Goal: Entertainment & Leisure: Consume media (video, audio)

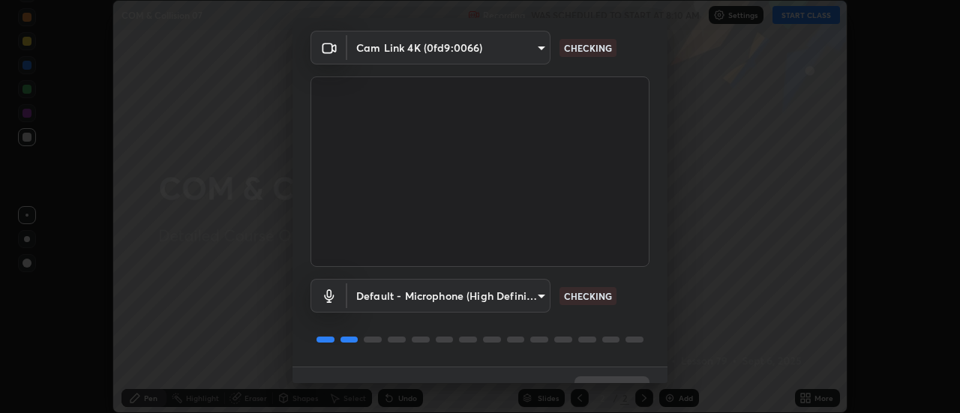
scroll to position [79, 0]
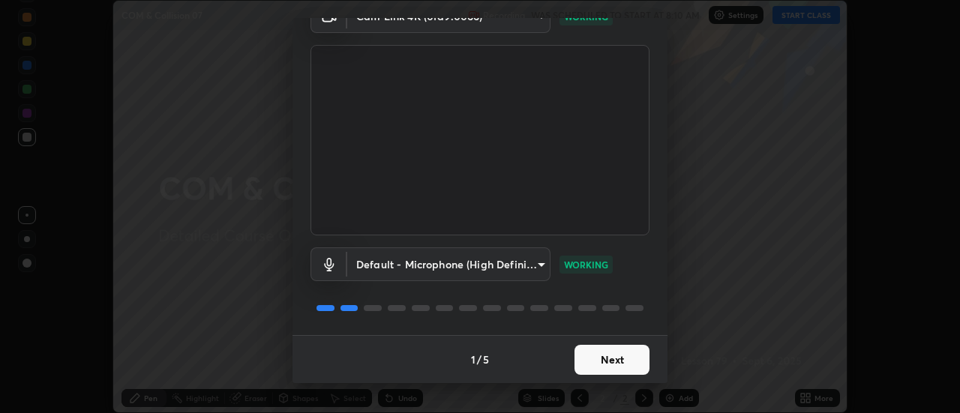
click at [595, 359] on button "Next" at bounding box center [612, 360] width 75 height 30
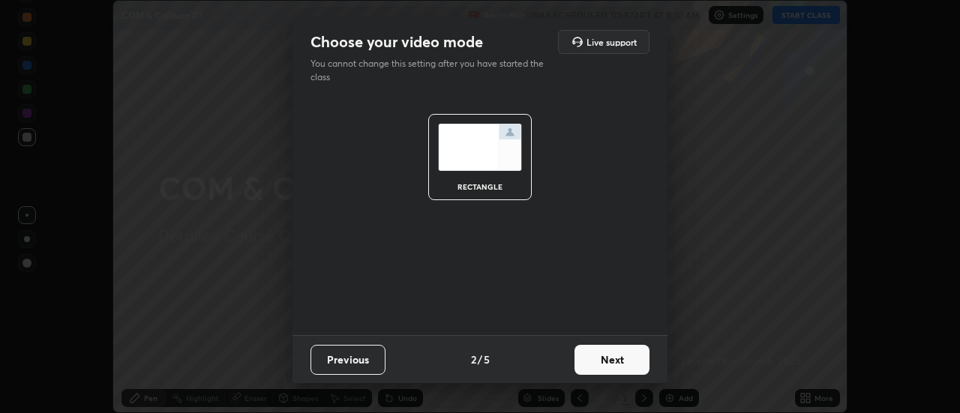
scroll to position [0, 0]
click at [593, 358] on button "Next" at bounding box center [612, 360] width 75 height 30
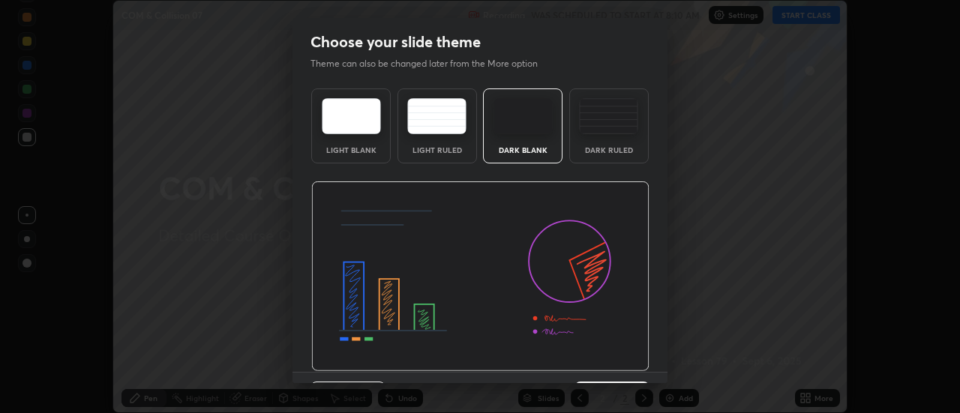
click at [607, 119] on img at bounding box center [608, 116] width 59 height 36
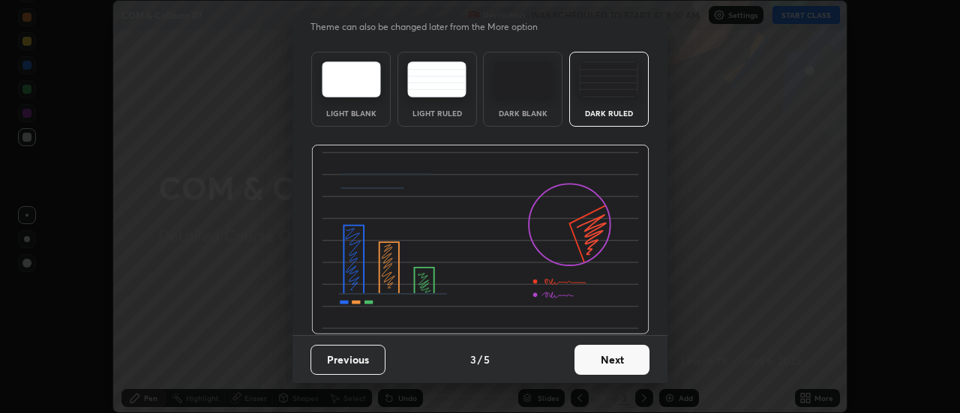
click at [593, 362] on button "Next" at bounding box center [612, 360] width 75 height 30
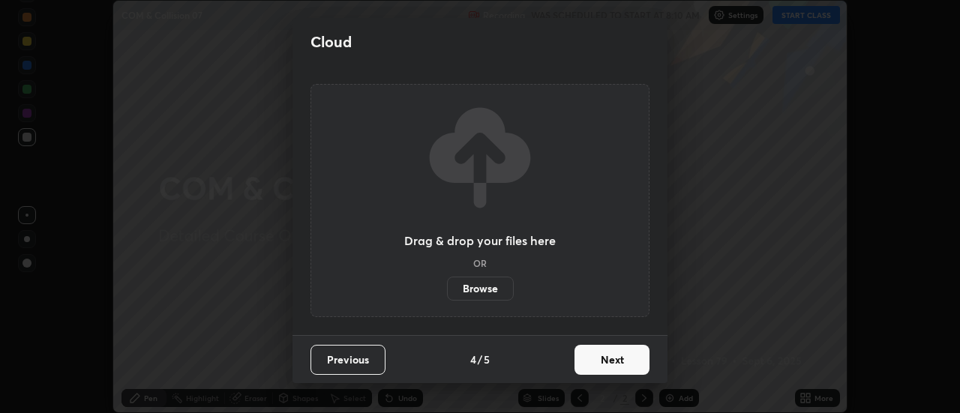
click at [582, 358] on button "Next" at bounding box center [612, 360] width 75 height 30
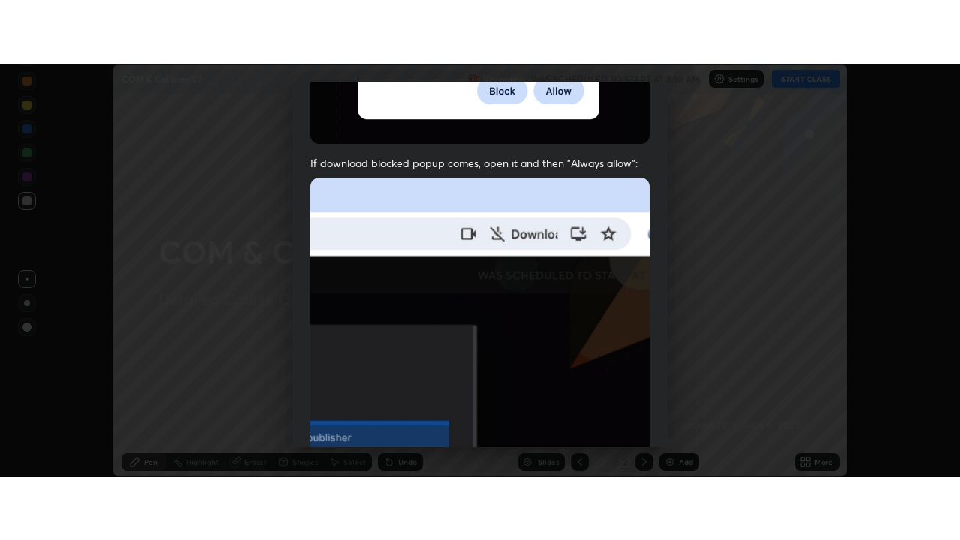
scroll to position [385, 0]
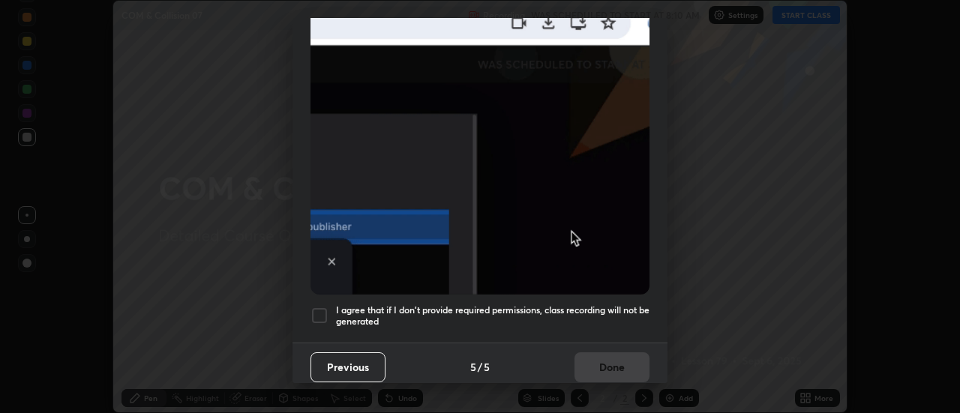
click at [574, 308] on h5 "I agree that if I don't provide required permissions, class recording will not …" at bounding box center [493, 316] width 314 height 23
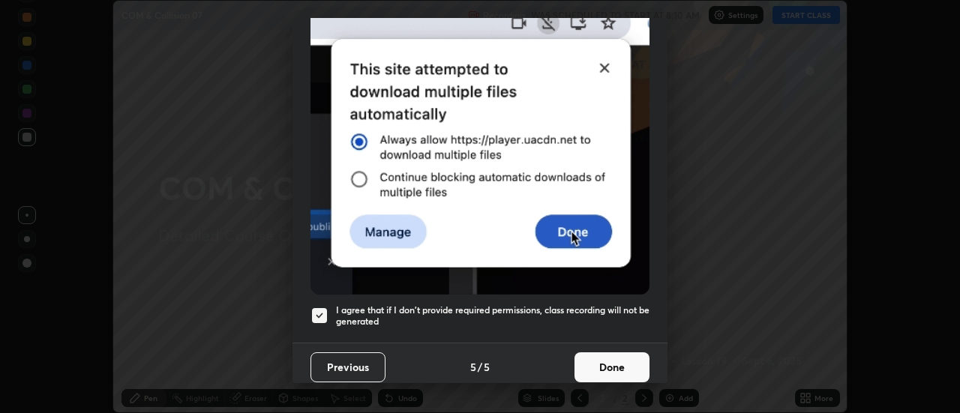
click at [581, 356] on button "Done" at bounding box center [612, 368] width 75 height 30
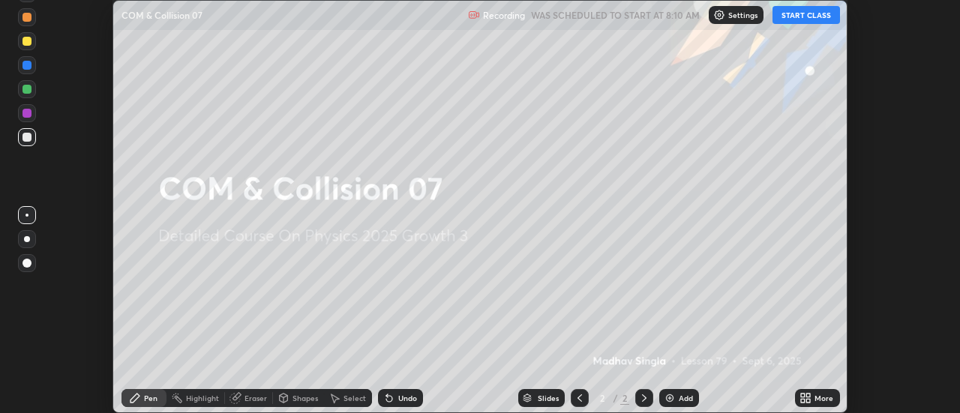
click at [809, 401] on icon at bounding box center [809, 401] width 4 height 4
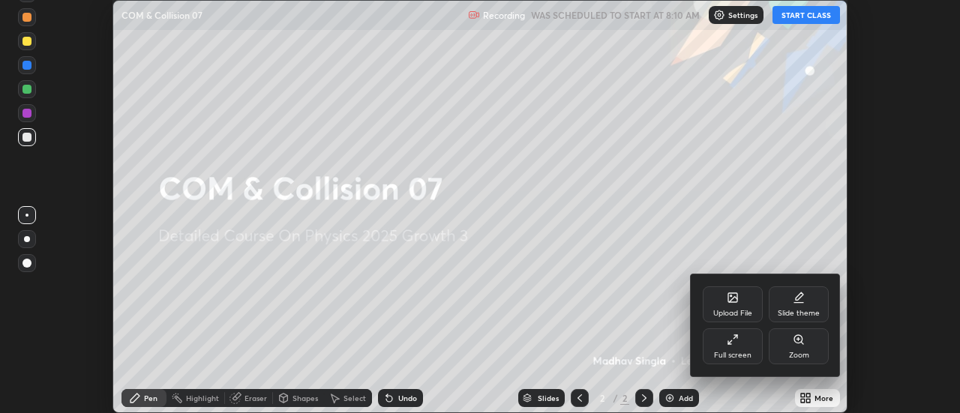
click at [736, 355] on div "Full screen" at bounding box center [733, 356] width 38 height 8
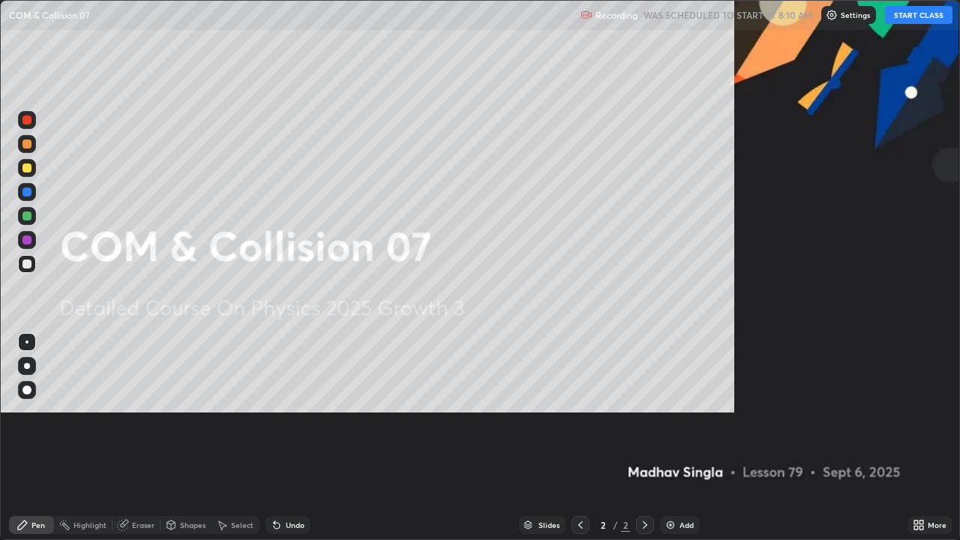
scroll to position [540, 960]
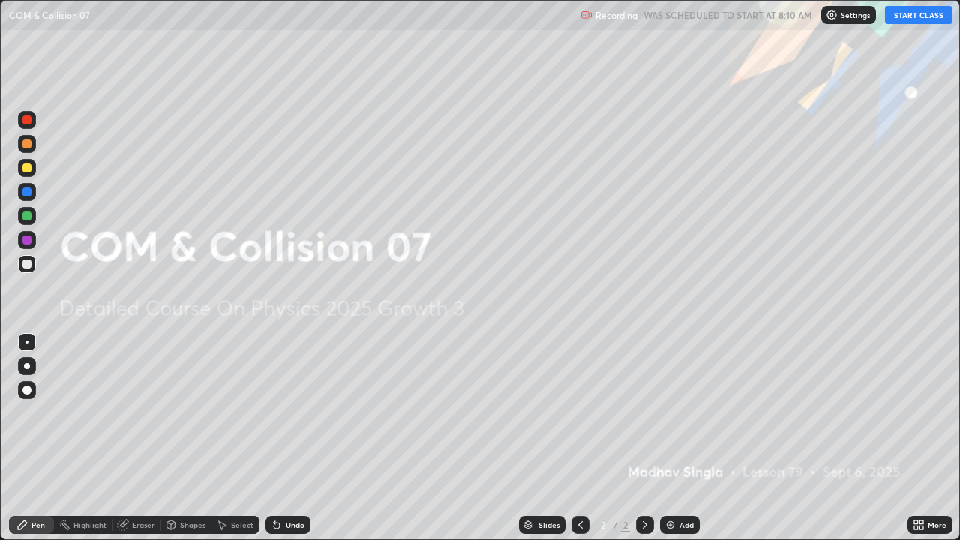
click at [918, 17] on button "START CLASS" at bounding box center [919, 15] width 68 height 18
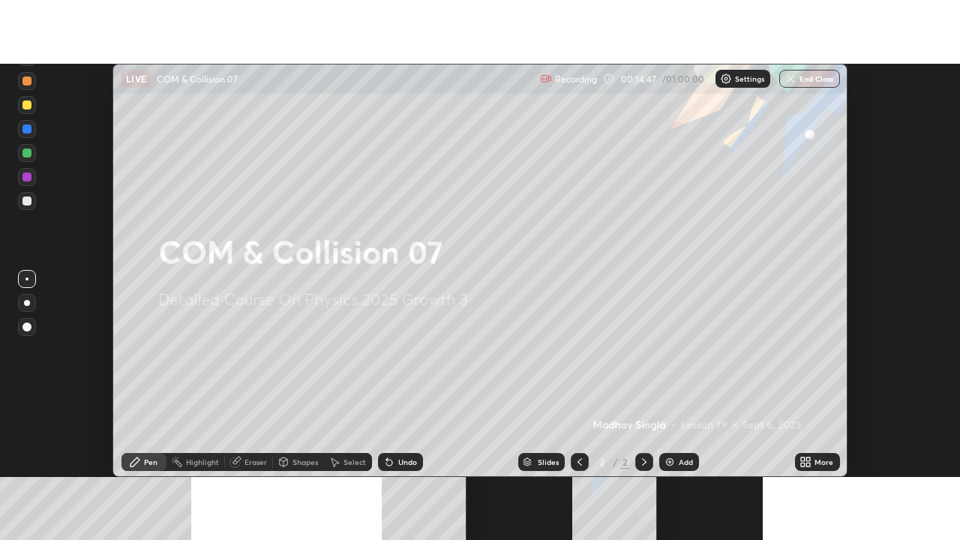
scroll to position [413, 960]
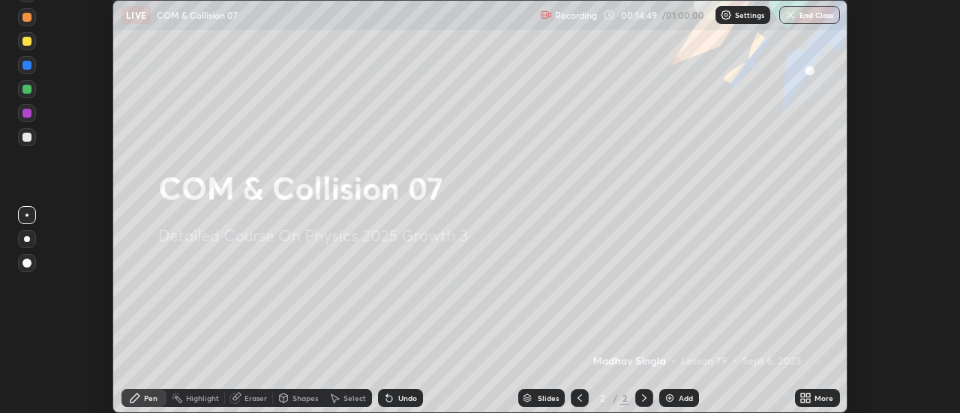
click at [807, 399] on icon at bounding box center [809, 401] width 4 height 4
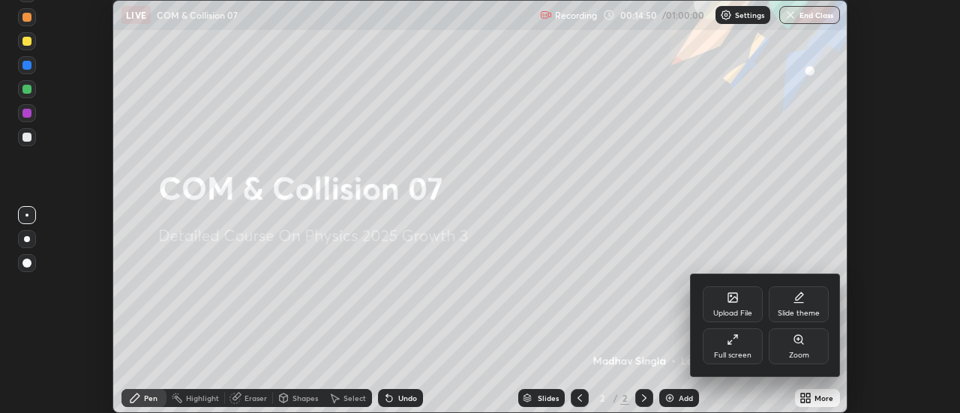
click at [746, 352] on div "Full screen" at bounding box center [733, 356] width 38 height 8
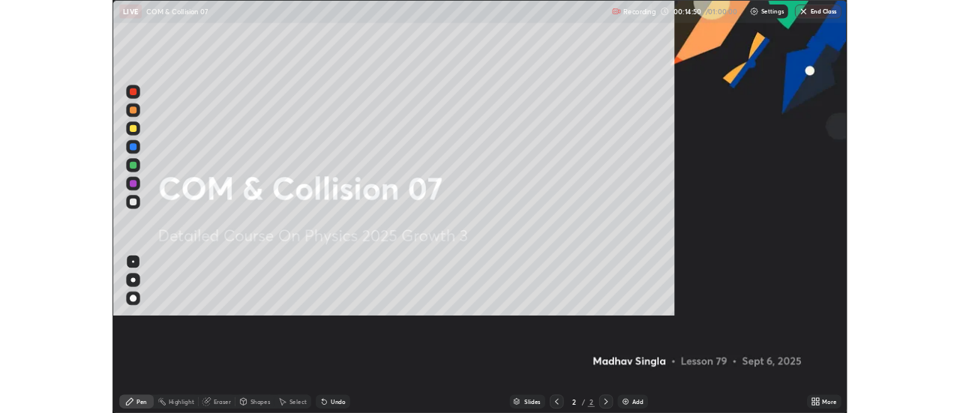
scroll to position [540, 960]
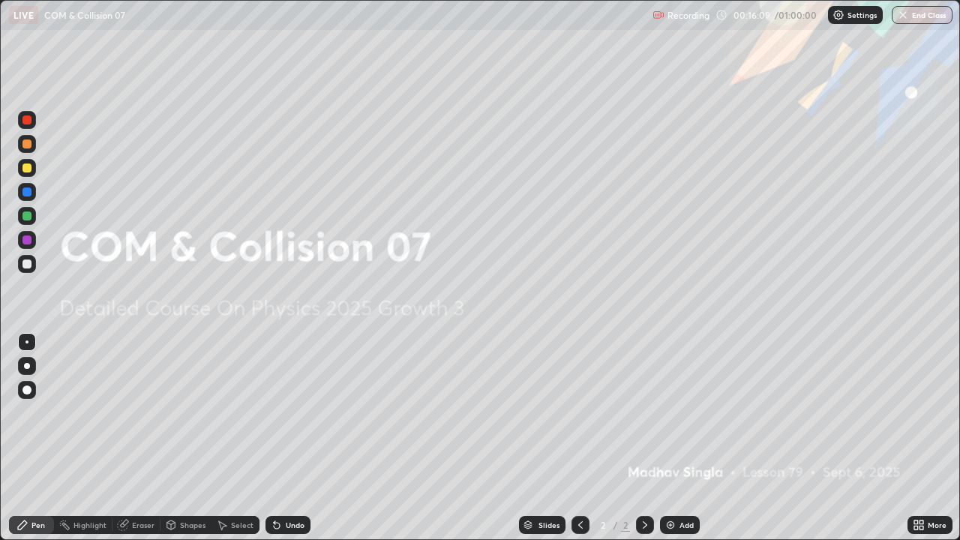
click at [911, 15] on button "End Class" at bounding box center [922, 15] width 61 height 18
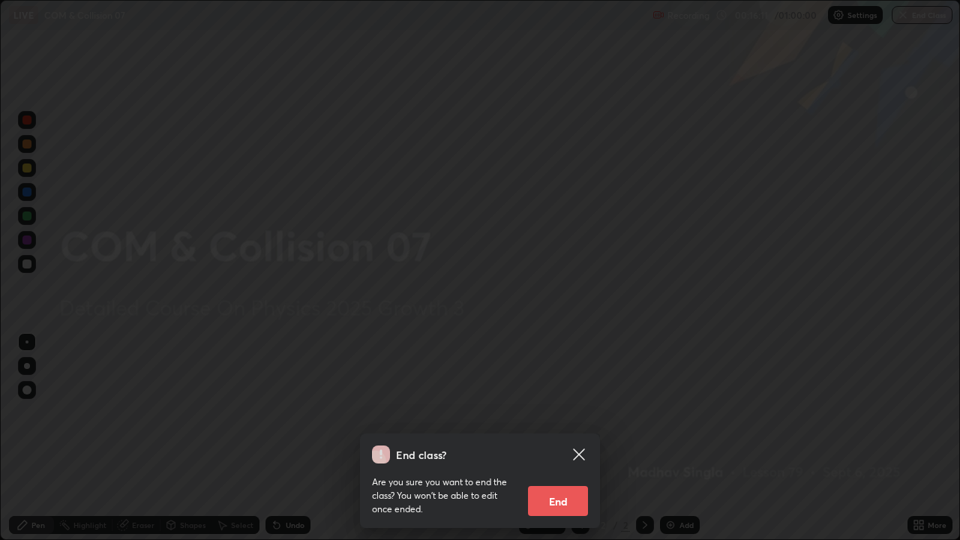
click at [560, 413] on button "End" at bounding box center [558, 501] width 60 height 30
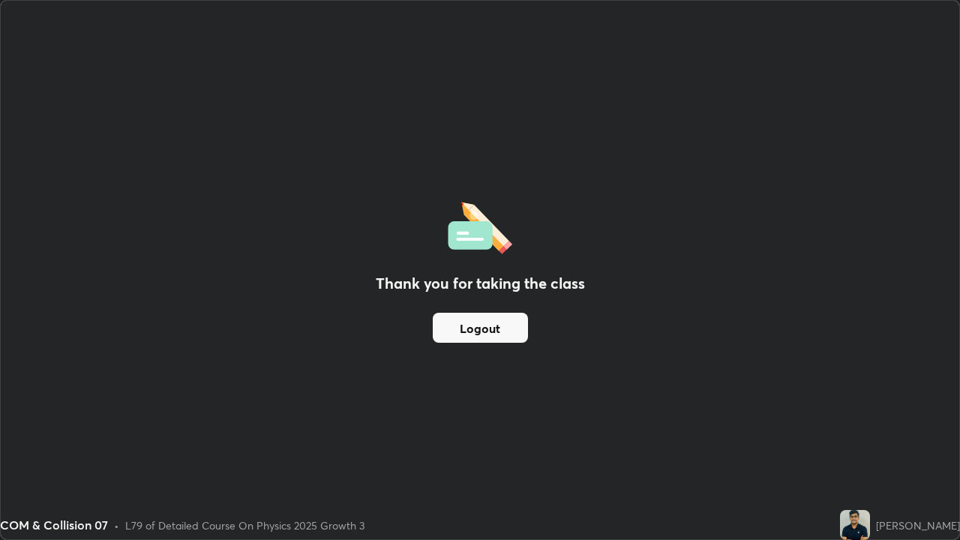
click at [311, 413] on div "Thank you for taking the class Logout" at bounding box center [480, 270] width 959 height 539
click at [364, 413] on div "Thank you for taking the class Logout" at bounding box center [480, 270] width 959 height 539
click at [488, 320] on button "Logout" at bounding box center [480, 328] width 95 height 30
click at [513, 323] on button "Logout" at bounding box center [480, 328] width 95 height 30
click at [485, 333] on button "Logout" at bounding box center [480, 328] width 95 height 30
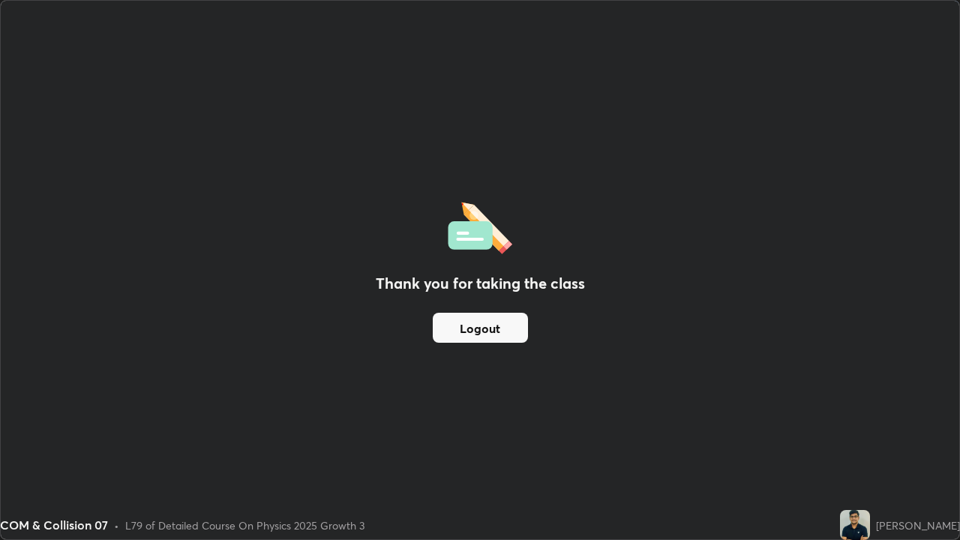
click at [491, 327] on button "Logout" at bounding box center [480, 328] width 95 height 30
click at [499, 327] on button "Logout" at bounding box center [480, 328] width 95 height 30
click at [497, 329] on button "Logout" at bounding box center [480, 328] width 95 height 30
click at [497, 331] on button "Logout" at bounding box center [480, 328] width 95 height 30
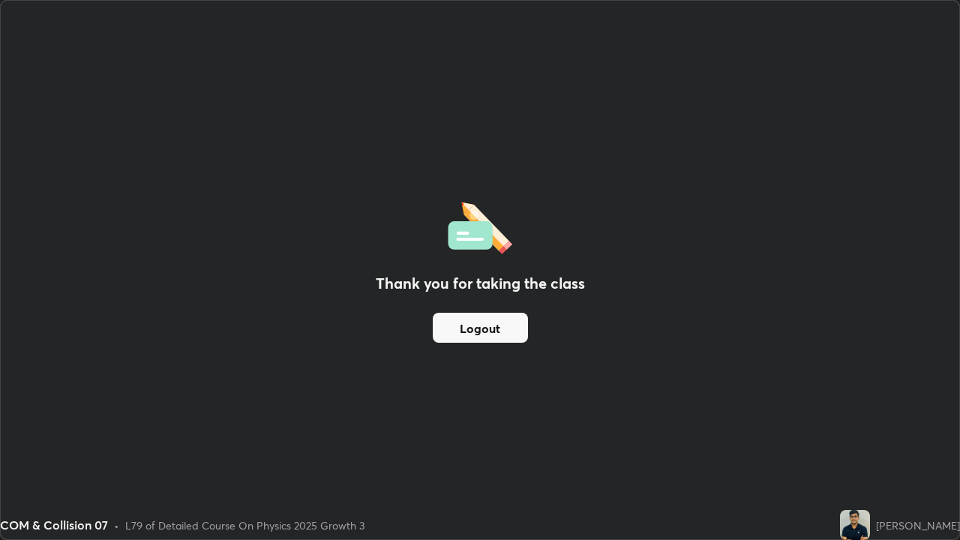
click at [524, 321] on button "Logout" at bounding box center [480, 328] width 95 height 30
click at [527, 318] on button "Logout" at bounding box center [480, 328] width 95 height 30
click at [544, 311] on div "Thank you for taking the class Logout" at bounding box center [480, 270] width 959 height 539
click at [554, 413] on div "Thank you for taking the class Logout" at bounding box center [480, 270] width 959 height 539
click at [500, 413] on div "Thank you for taking the class Logout" at bounding box center [480, 270] width 959 height 539
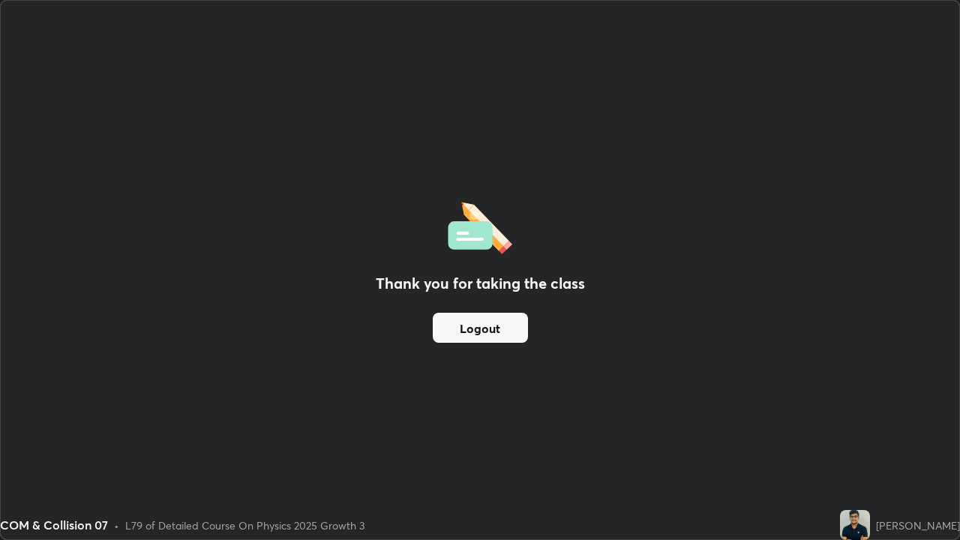
click at [488, 413] on div "COM & Collision 07 • L79 of Detailed Course On Physics 2025 Growth 3" at bounding box center [417, 525] width 834 height 30
click at [502, 413] on div "COM & Collision 07 • L79 of Detailed Course On Physics 2025 Growth 3" at bounding box center [417, 525] width 834 height 30
click at [542, 413] on div "COM & Collision 07 • L79 of Detailed Course On Physics 2025 Growth 3" at bounding box center [417, 525] width 834 height 30
click at [538, 413] on div "COM & Collision 07 • L79 of Detailed Course On Physics 2025 Growth 3" at bounding box center [417, 525] width 834 height 30
click at [526, 413] on div "COM & Collision 07 • L79 of Detailed Course On Physics 2025 Growth 3" at bounding box center [417, 525] width 834 height 30
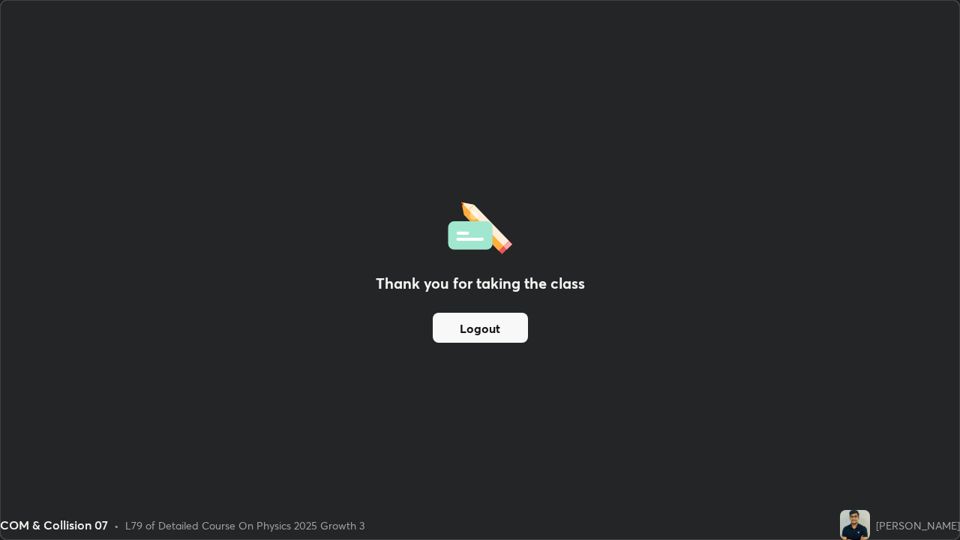
click at [297, 413] on div "Thank you for taking the class Logout" at bounding box center [480, 270] width 959 height 539
click at [495, 413] on div "Thank you for taking the class Logout" at bounding box center [480, 270] width 959 height 539
click at [449, 389] on div "Thank you for taking the class Logout" at bounding box center [480, 270] width 959 height 539
click at [485, 335] on button "Logout" at bounding box center [480, 328] width 95 height 30
click at [485, 326] on button "Logout" at bounding box center [480, 328] width 95 height 30
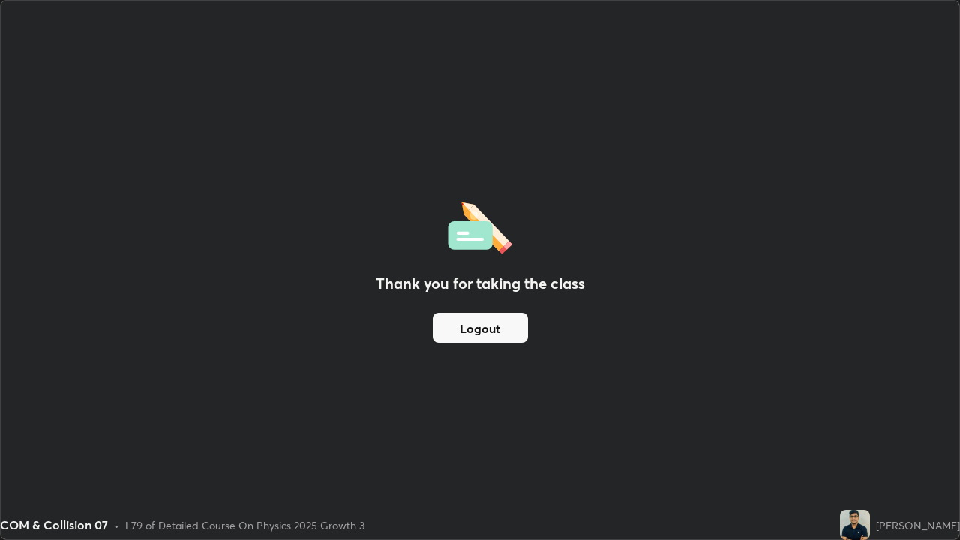
click at [483, 325] on button "Logout" at bounding box center [480, 328] width 95 height 30
click at [484, 323] on button "Logout" at bounding box center [480, 328] width 95 height 30
click at [488, 323] on button "Logout" at bounding box center [480, 328] width 95 height 30
click at [488, 322] on button "Logout" at bounding box center [480, 328] width 95 height 30
click at [433, 335] on button "Logout" at bounding box center [480, 328] width 95 height 30
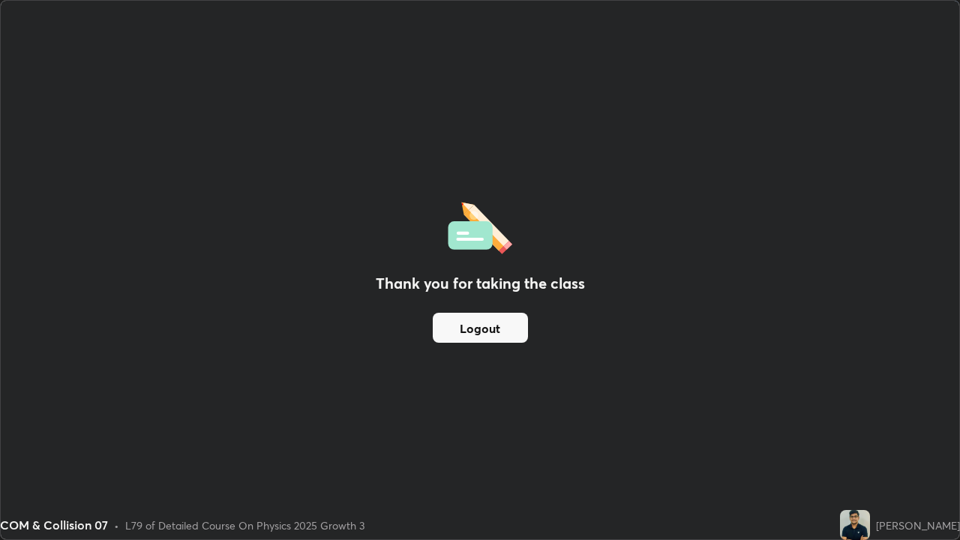
click at [470, 329] on button "Logout" at bounding box center [480, 328] width 95 height 30
click at [473, 328] on button "Logout" at bounding box center [480, 328] width 95 height 30
click at [497, 330] on button "Logout" at bounding box center [480, 328] width 95 height 30
click at [500, 327] on button "Logout" at bounding box center [480, 328] width 95 height 30
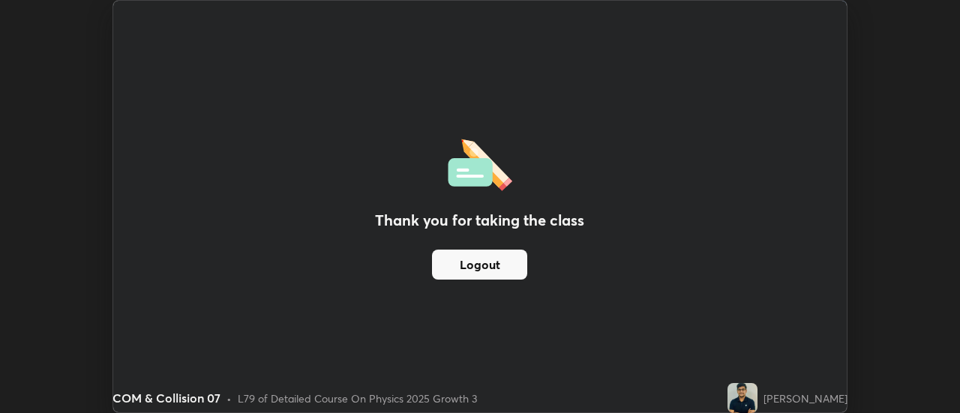
scroll to position [74591, 74044]
